Goal: Ask a question

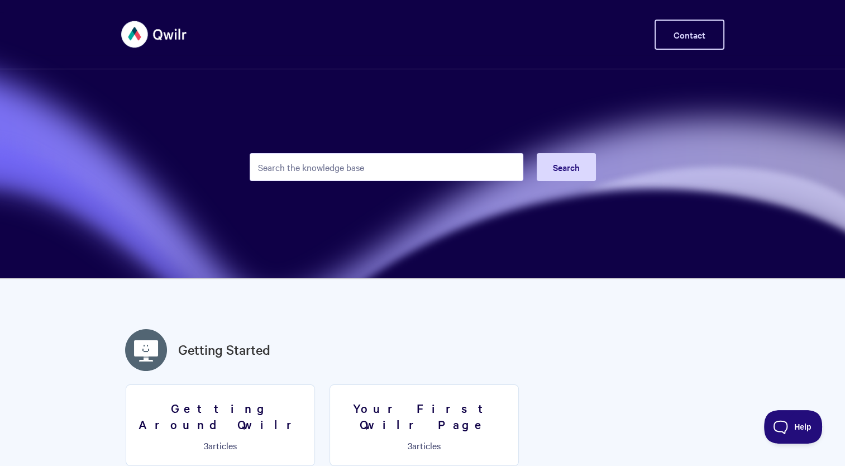
click at [683, 39] on link "Contact" at bounding box center [690, 35] width 70 height 30
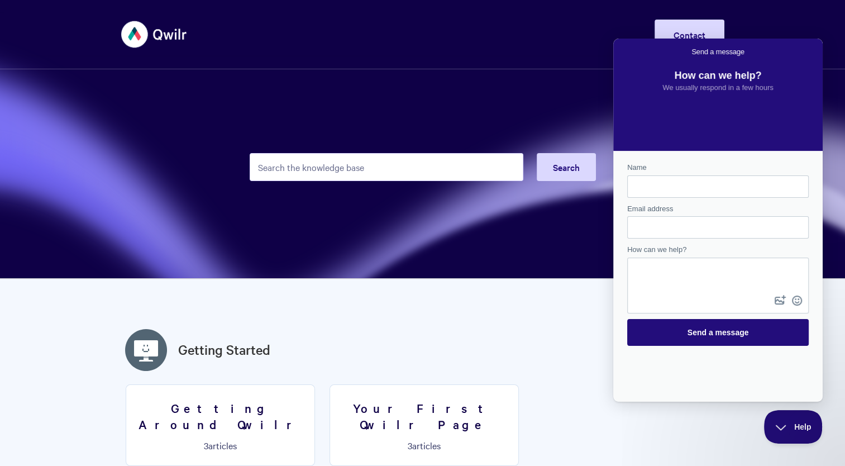
click at [455, 169] on input "Search the knowledge base" at bounding box center [387, 167] width 274 height 28
paste input "<h1>[PERSON_NAME]</h1>"
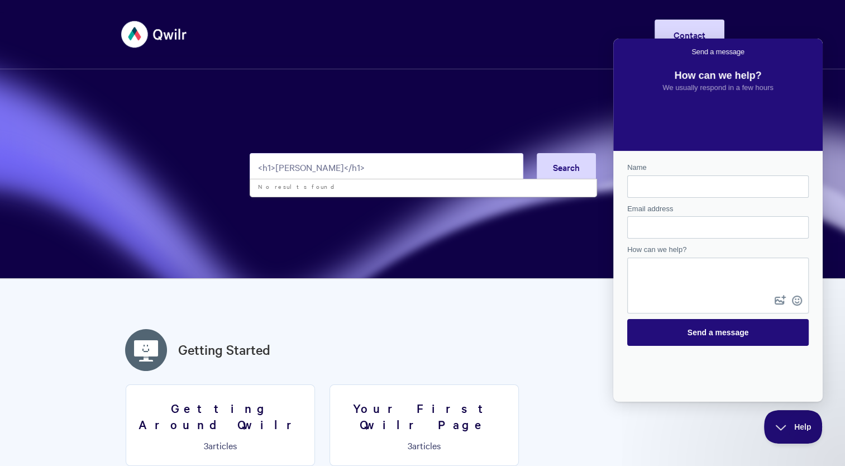
type input "<h1>[PERSON_NAME]</h1>"
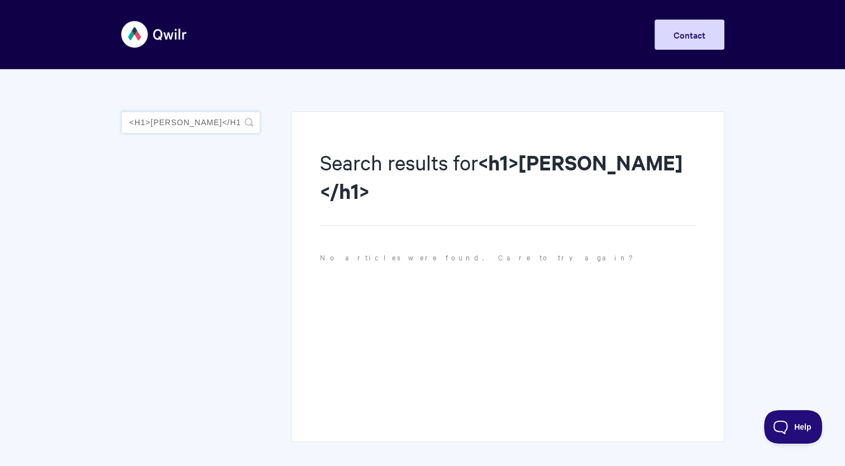
click at [195, 114] on input "<h1>[PERSON_NAME]</h1>" at bounding box center [190, 122] width 139 height 22
paste input "marquee>Sejal Pawar</marquee"
type input "<marquee>Sejal Pawar</marquee>"
